Goal: Information Seeking & Learning: Understand process/instructions

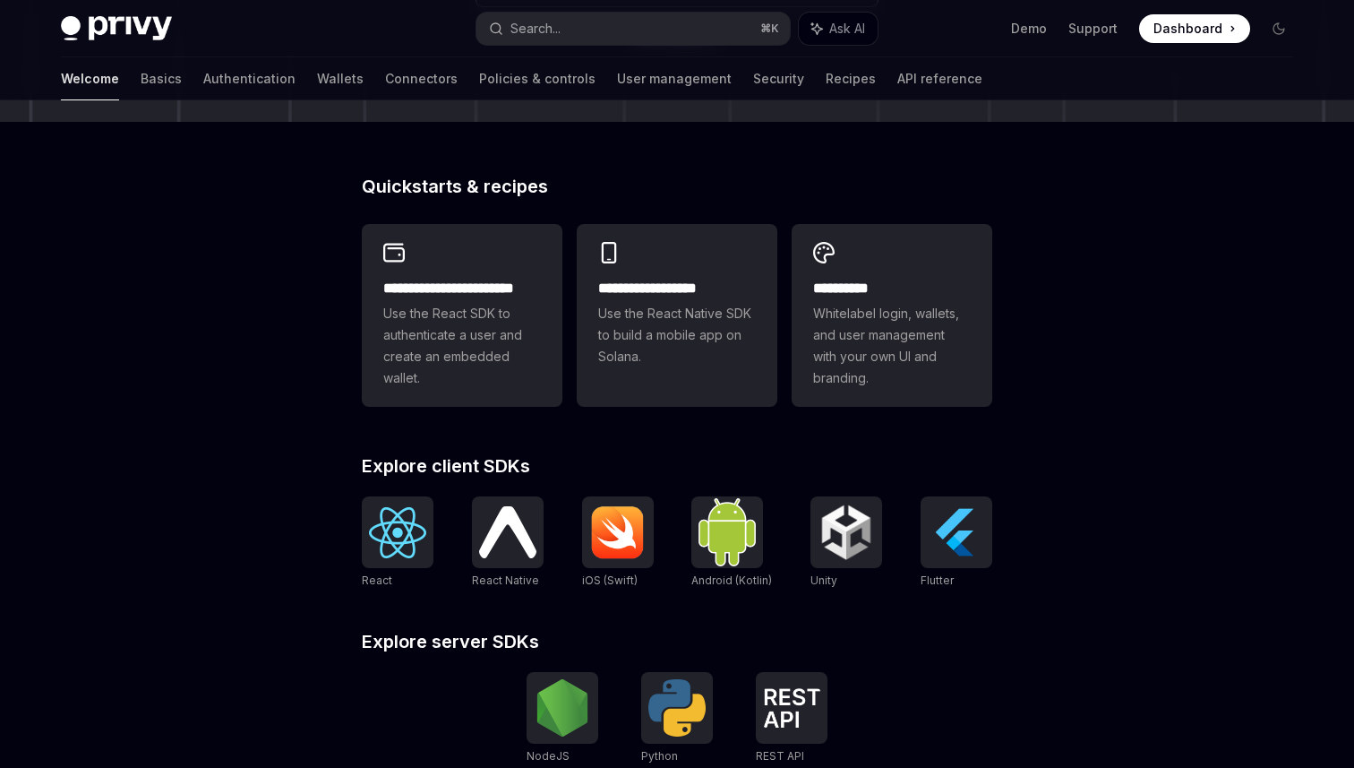
scroll to position [311, 0]
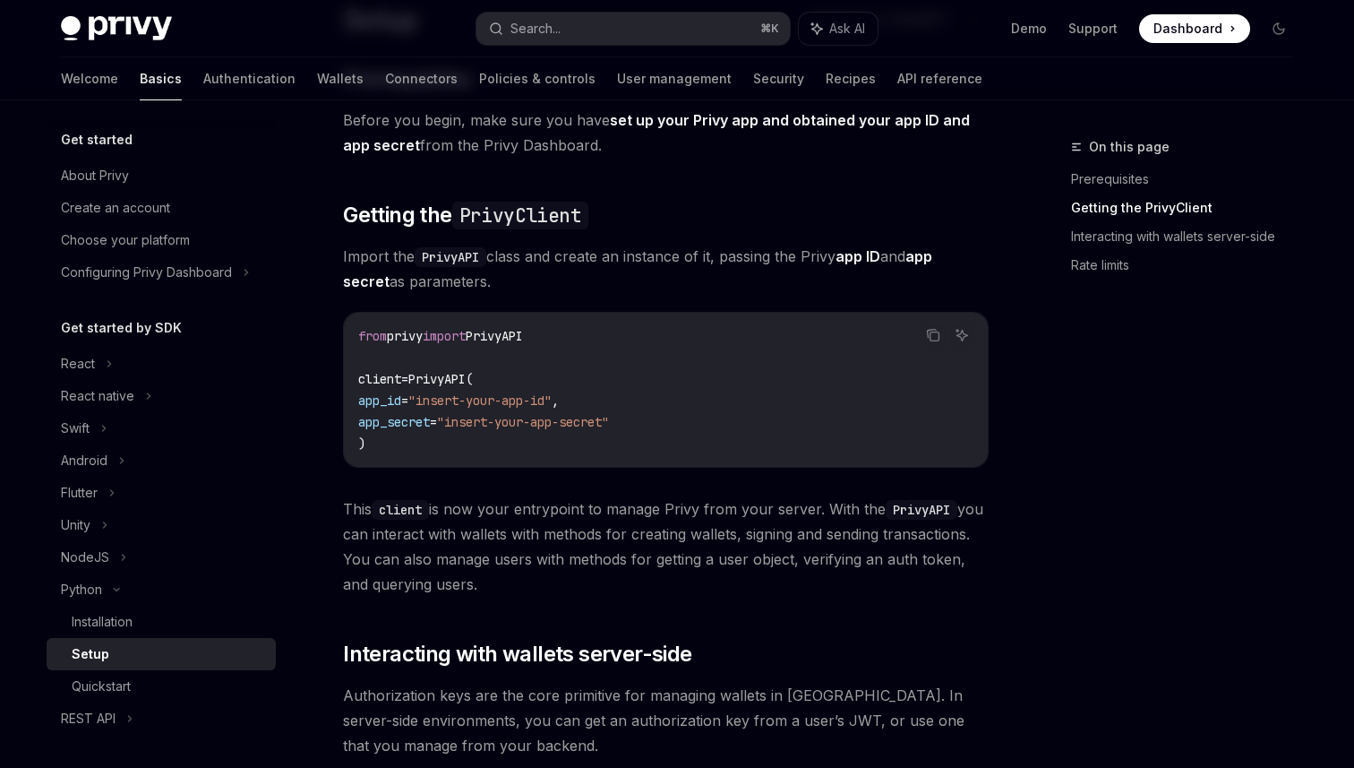
scroll to position [72, 0]
